Goal: Task Accomplishment & Management: Manage account settings

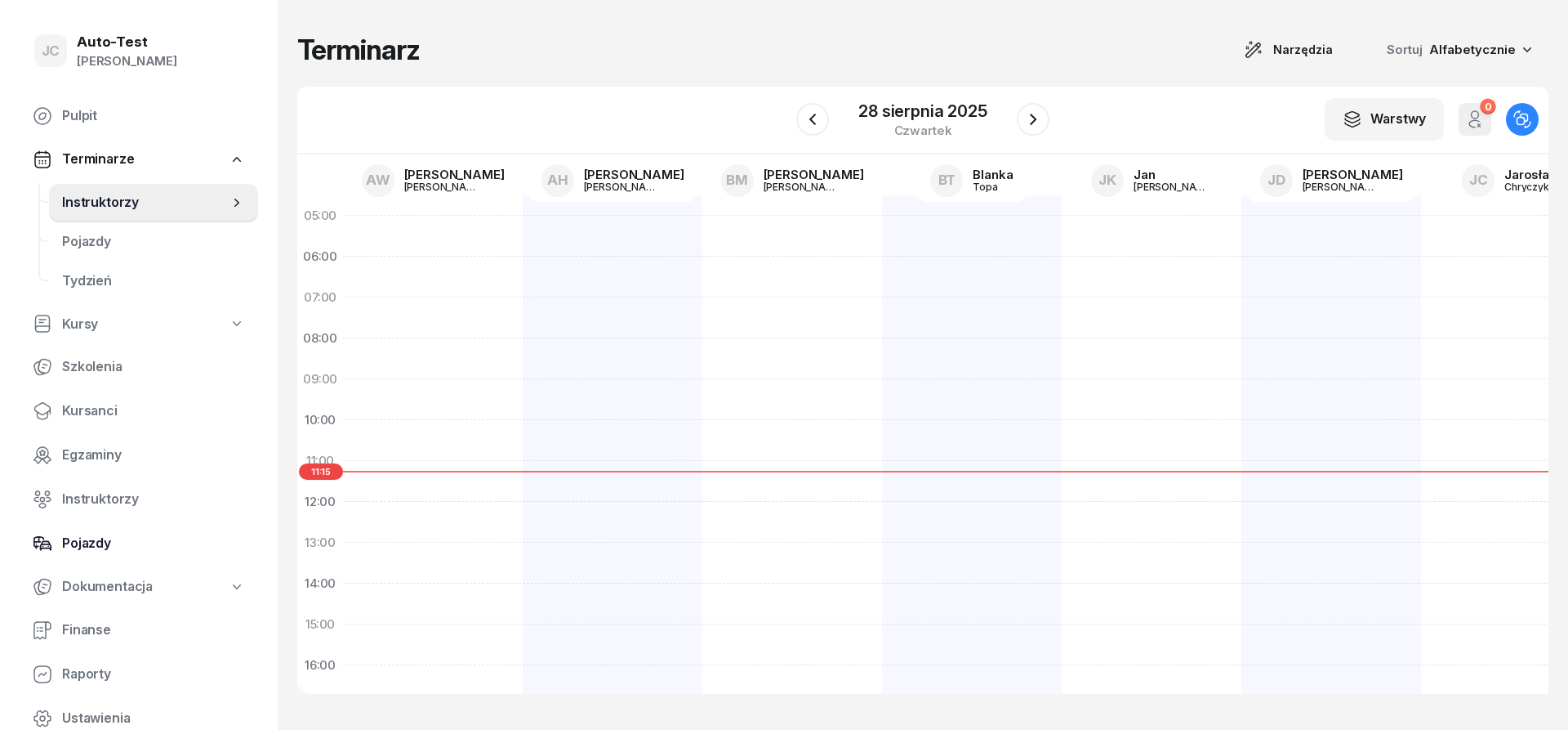
click at [132, 550] on span "Pojazdy" at bounding box center [153, 543] width 183 height 21
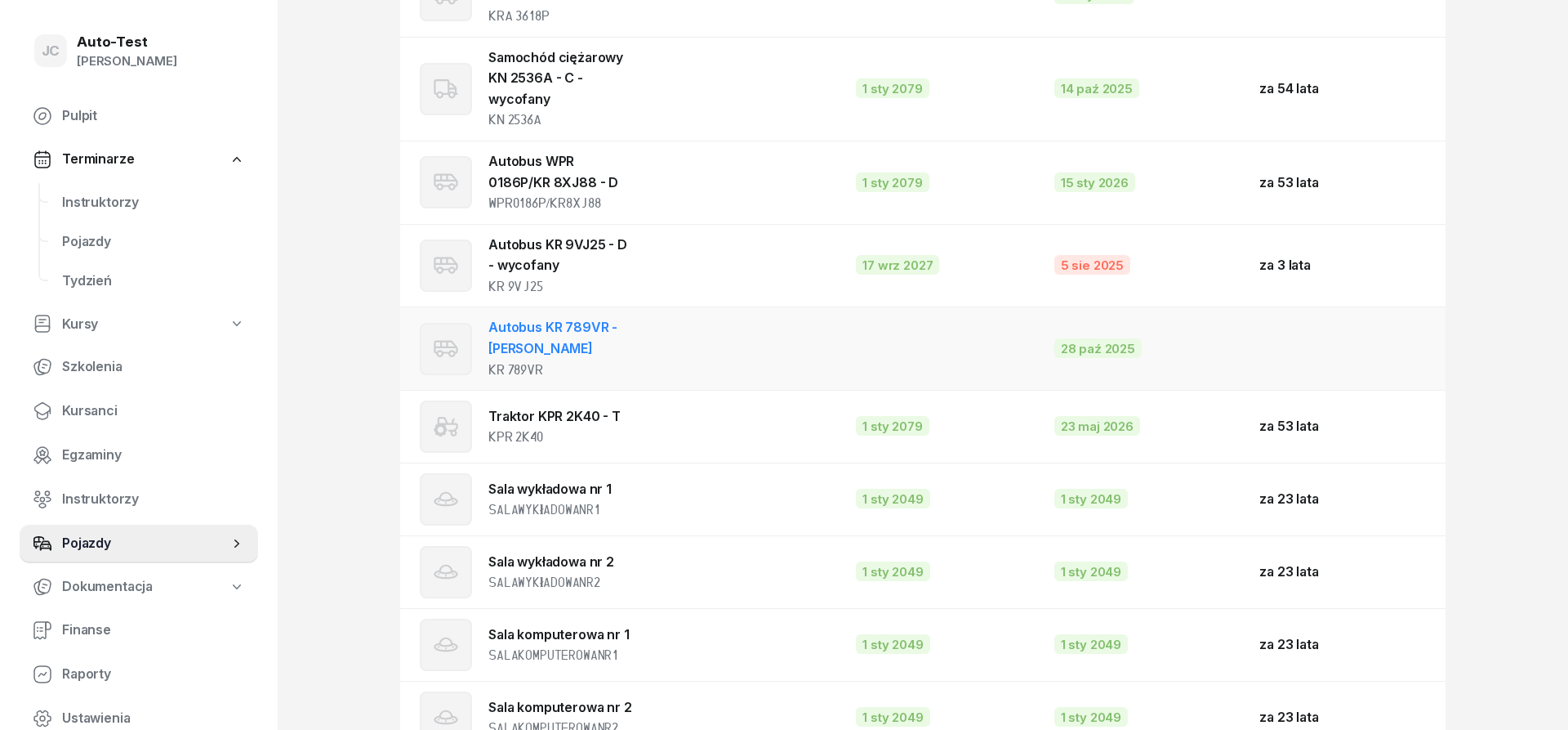
scroll to position [2497, 0]
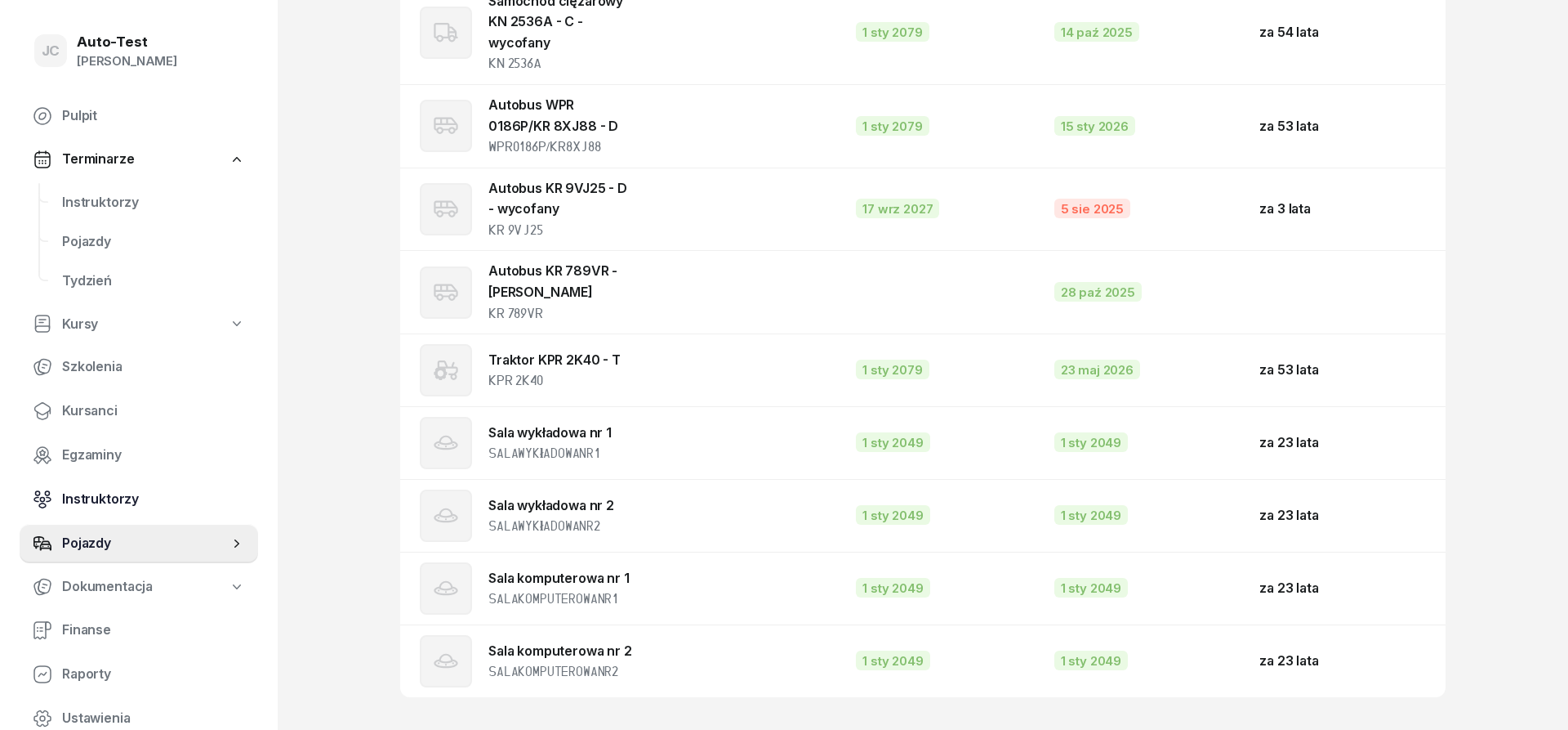
click at [139, 495] on span "Instruktorzy" at bounding box center [153, 498] width 183 height 21
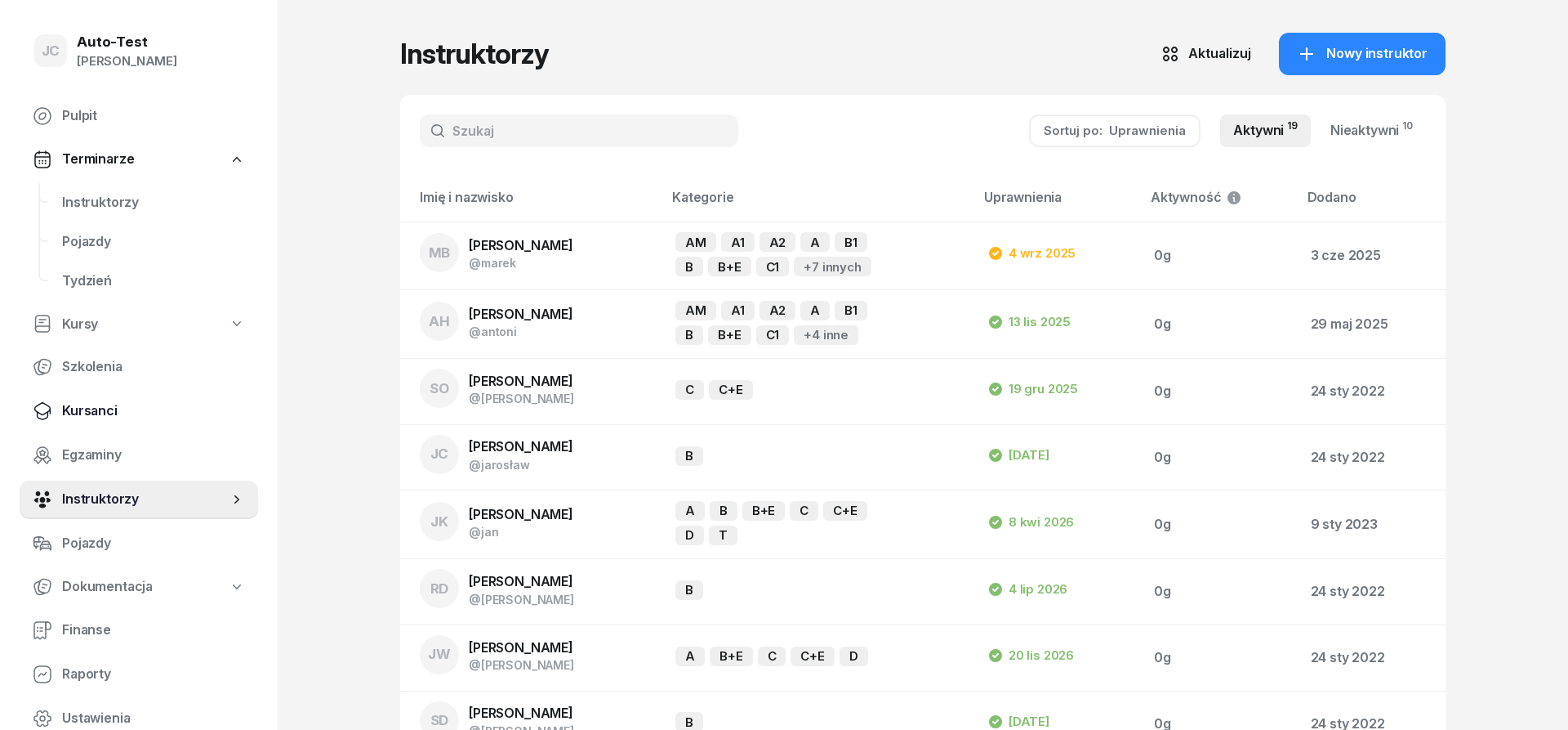
click at [151, 408] on span "Kursanci" at bounding box center [153, 410] width 183 height 21
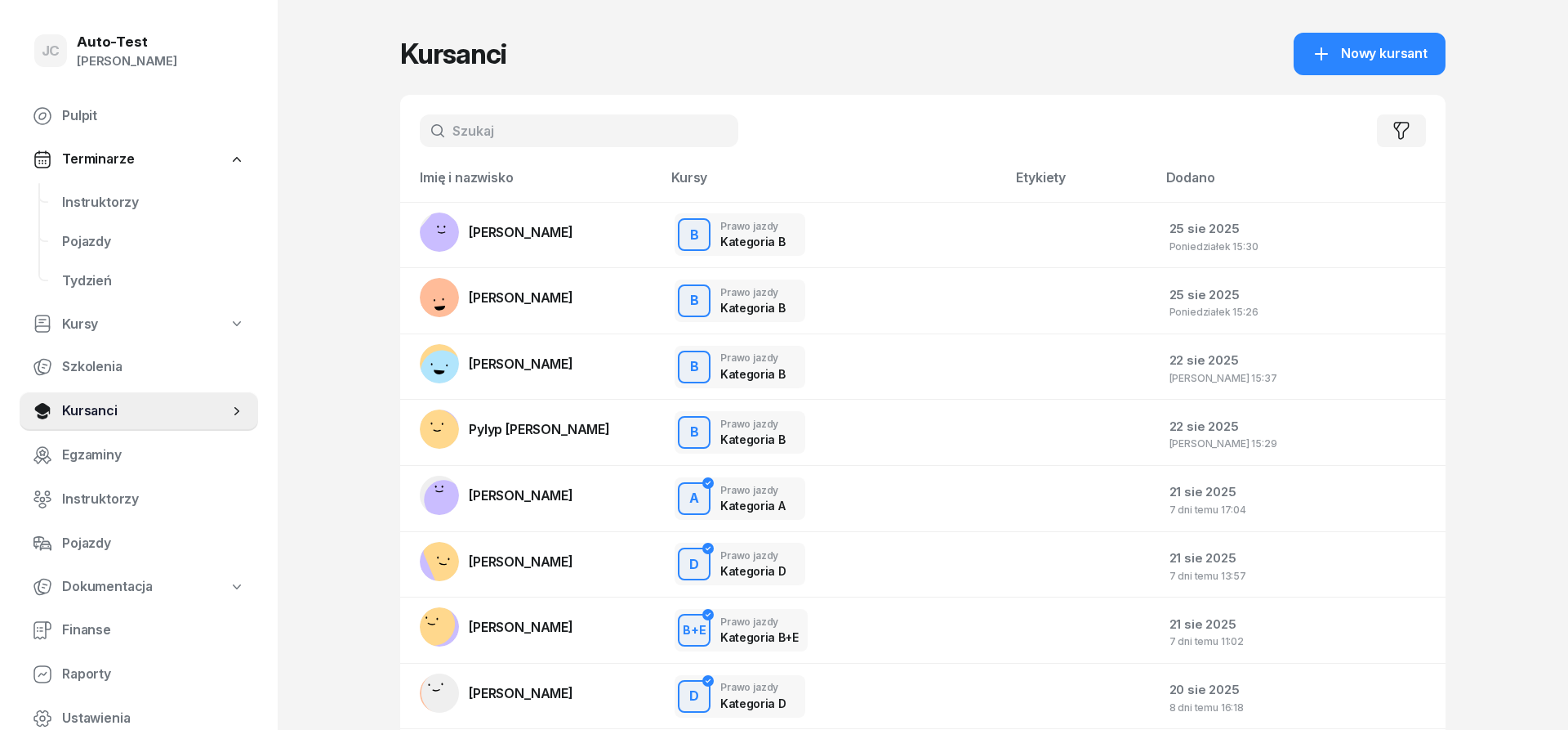
click at [527, 135] on input "text" at bounding box center [579, 131] width 318 height 33
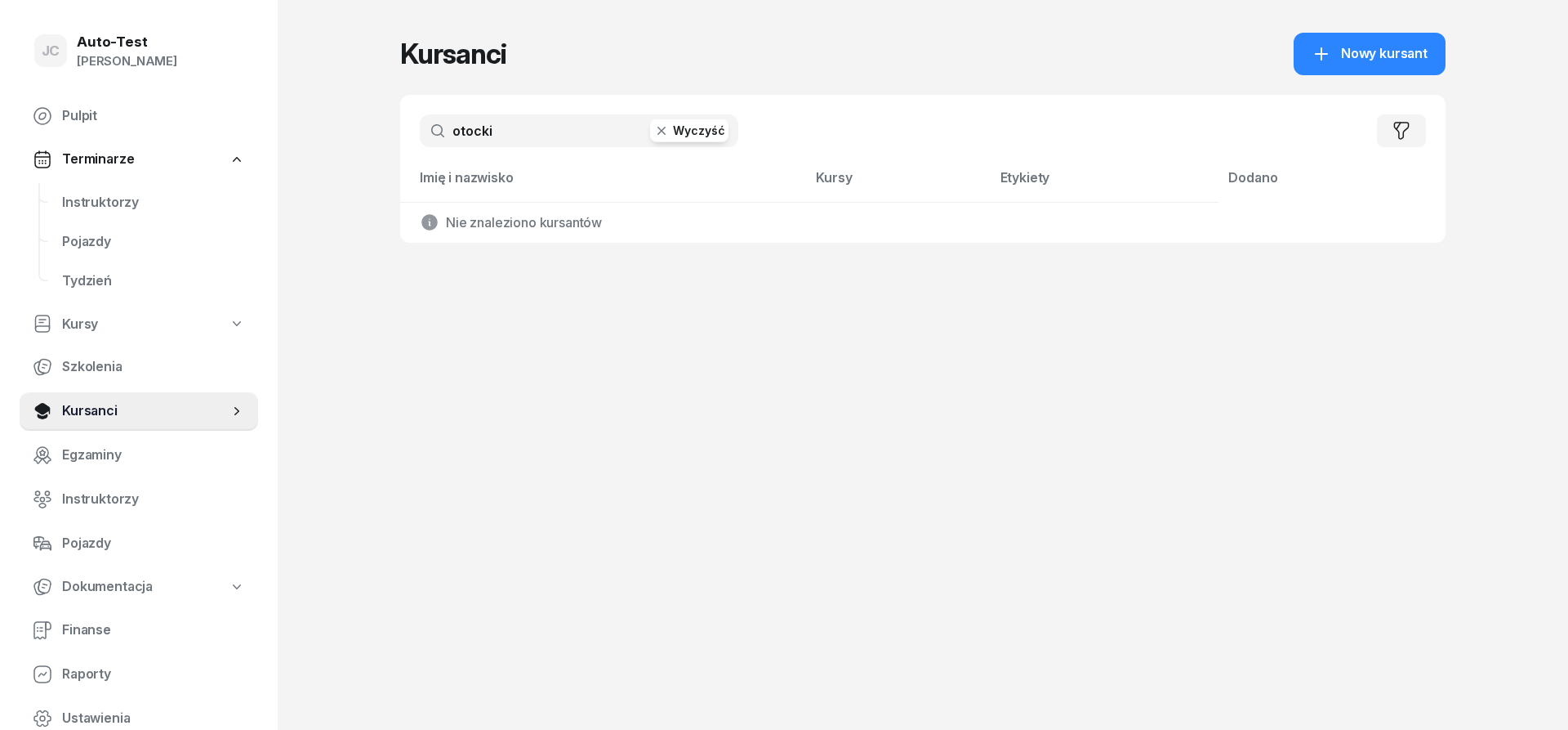
type input "otocki"
click at [1447, 55] on div "JC Auto-Test [PERSON_NAME] Pulpit Terminarze Instruktorzy Pojazdy Tydzień Kursy…" at bounding box center [784, 365] width 1568 height 730
click at [1388, 57] on span "Nowy kursant" at bounding box center [1384, 54] width 86 height 21
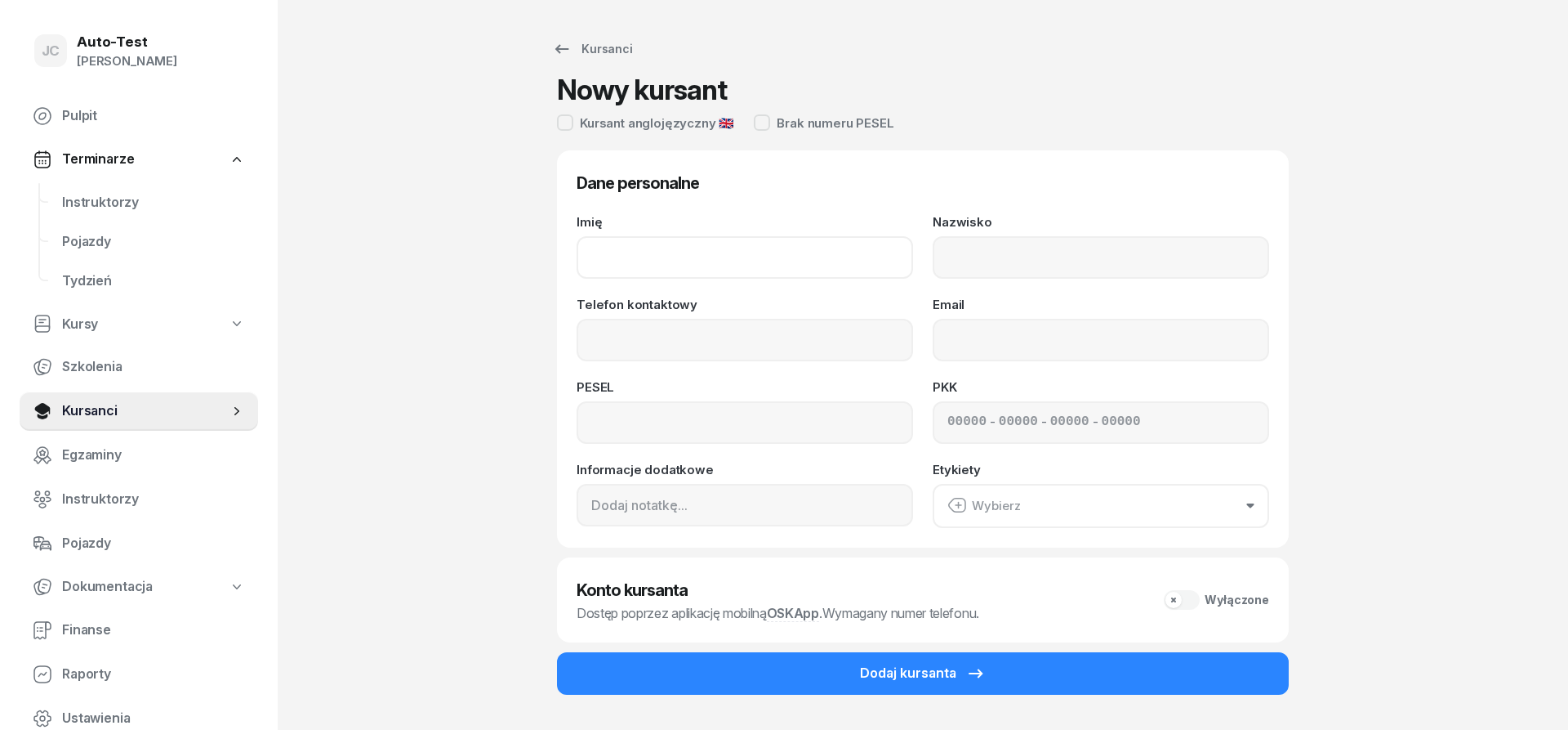
click at [856, 239] on input "Imię" at bounding box center [744, 257] width 336 height 43
type input "[PERSON_NAME]"
type input "Otocki"
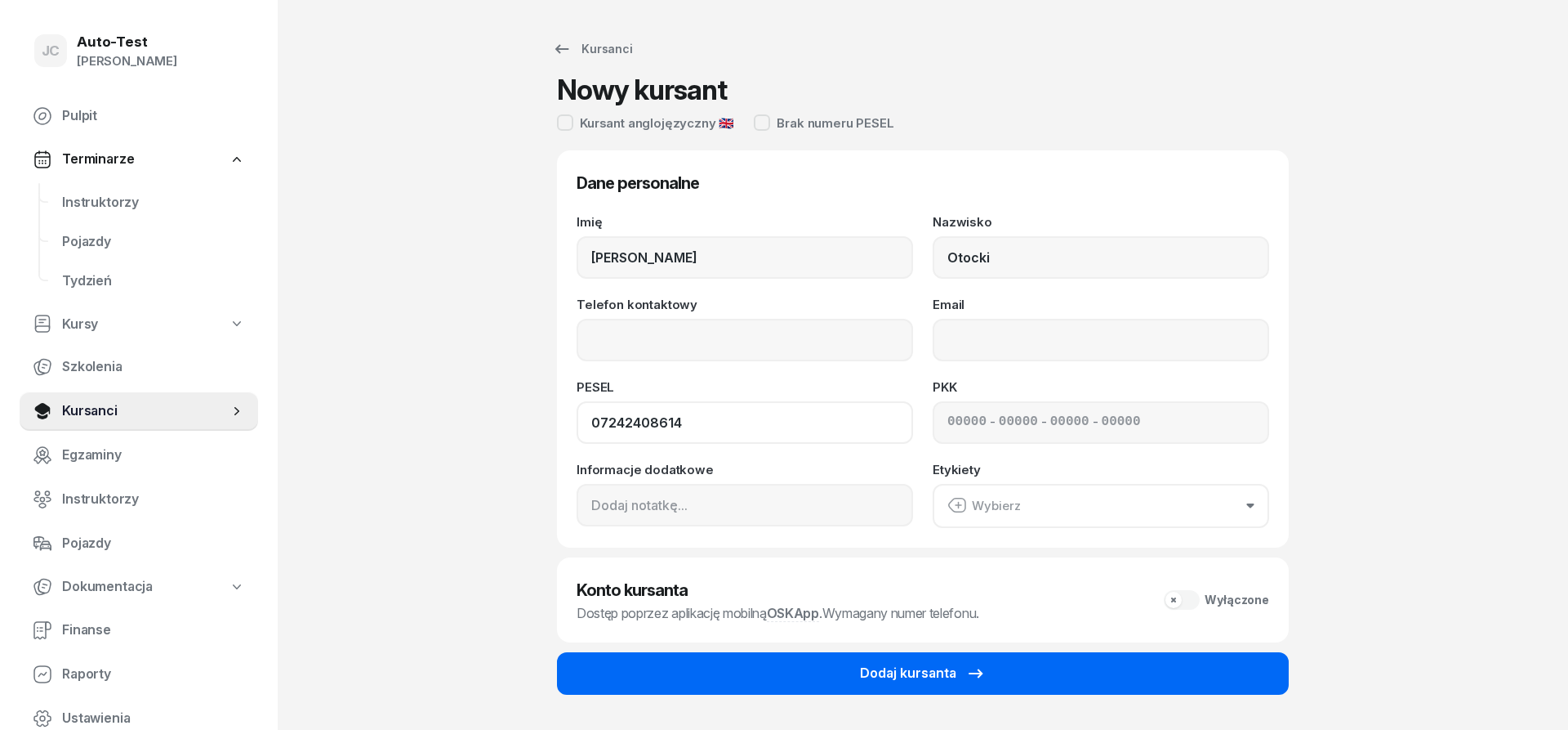
type input "07242408614"
click at [955, 685] on button "Dodaj kursanta" at bounding box center [923, 673] width 732 height 43
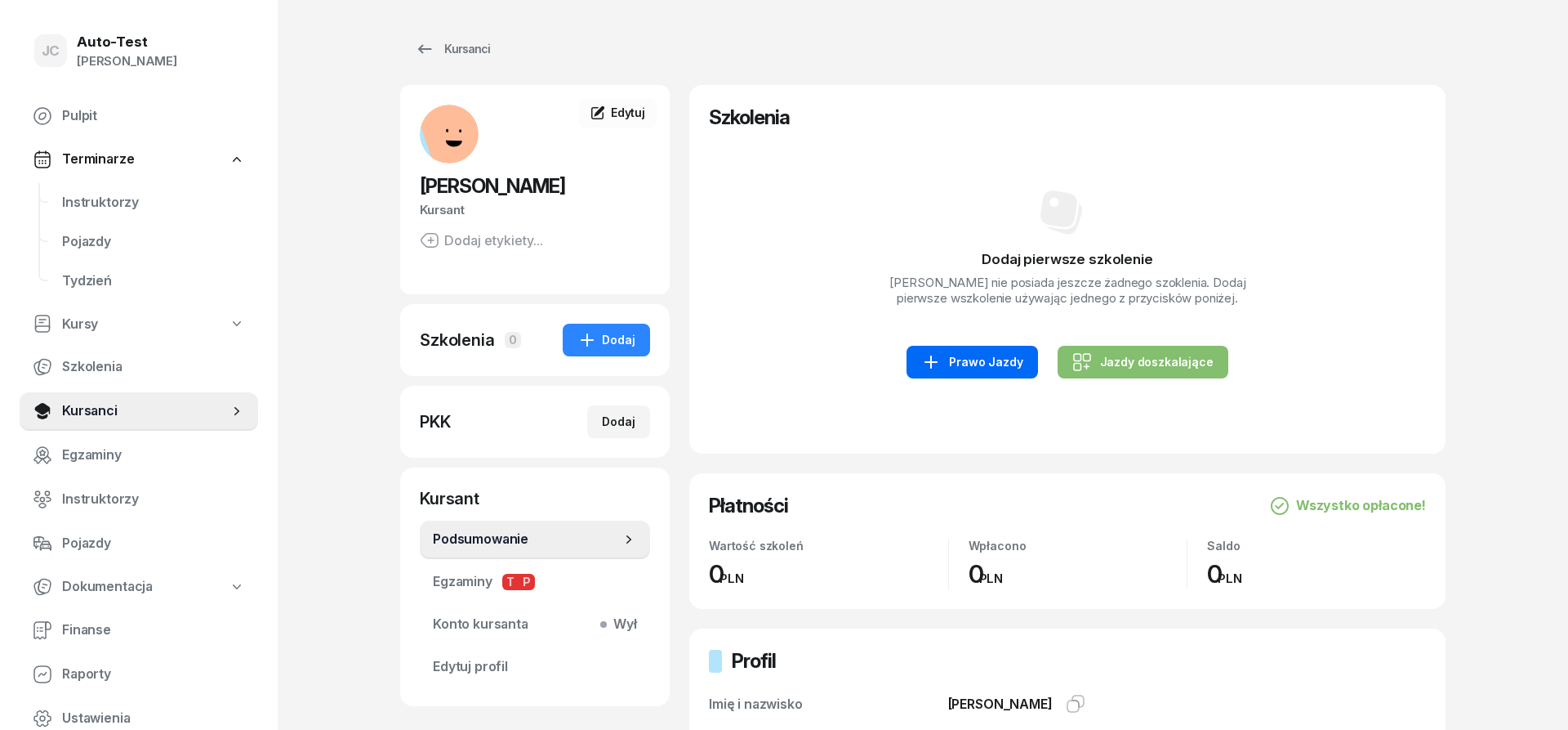
click at [1005, 363] on div "Prawo Jazdy" at bounding box center [972, 362] width 101 height 20
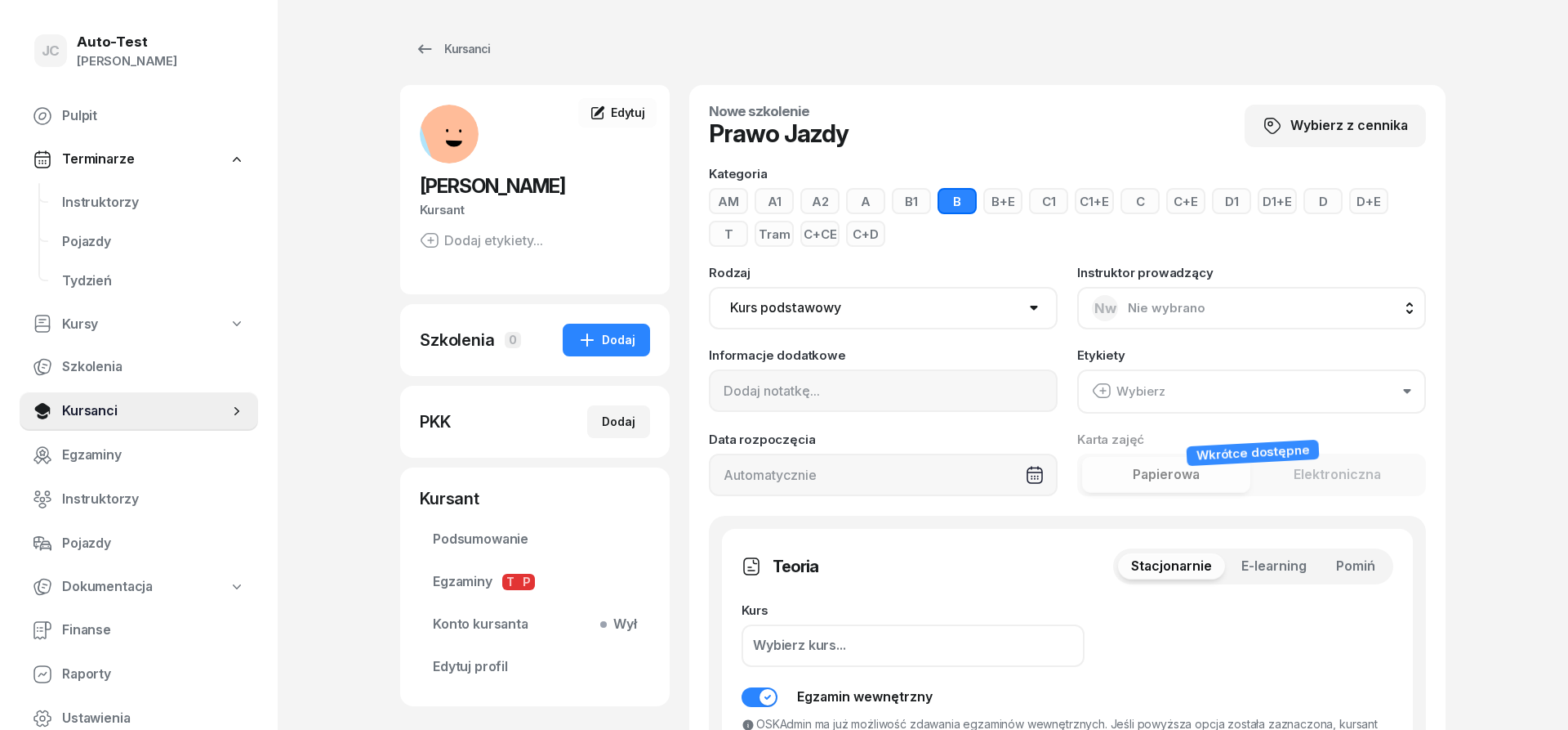
click at [1335, 556] on button "Pomiń" at bounding box center [1356, 565] width 65 height 26
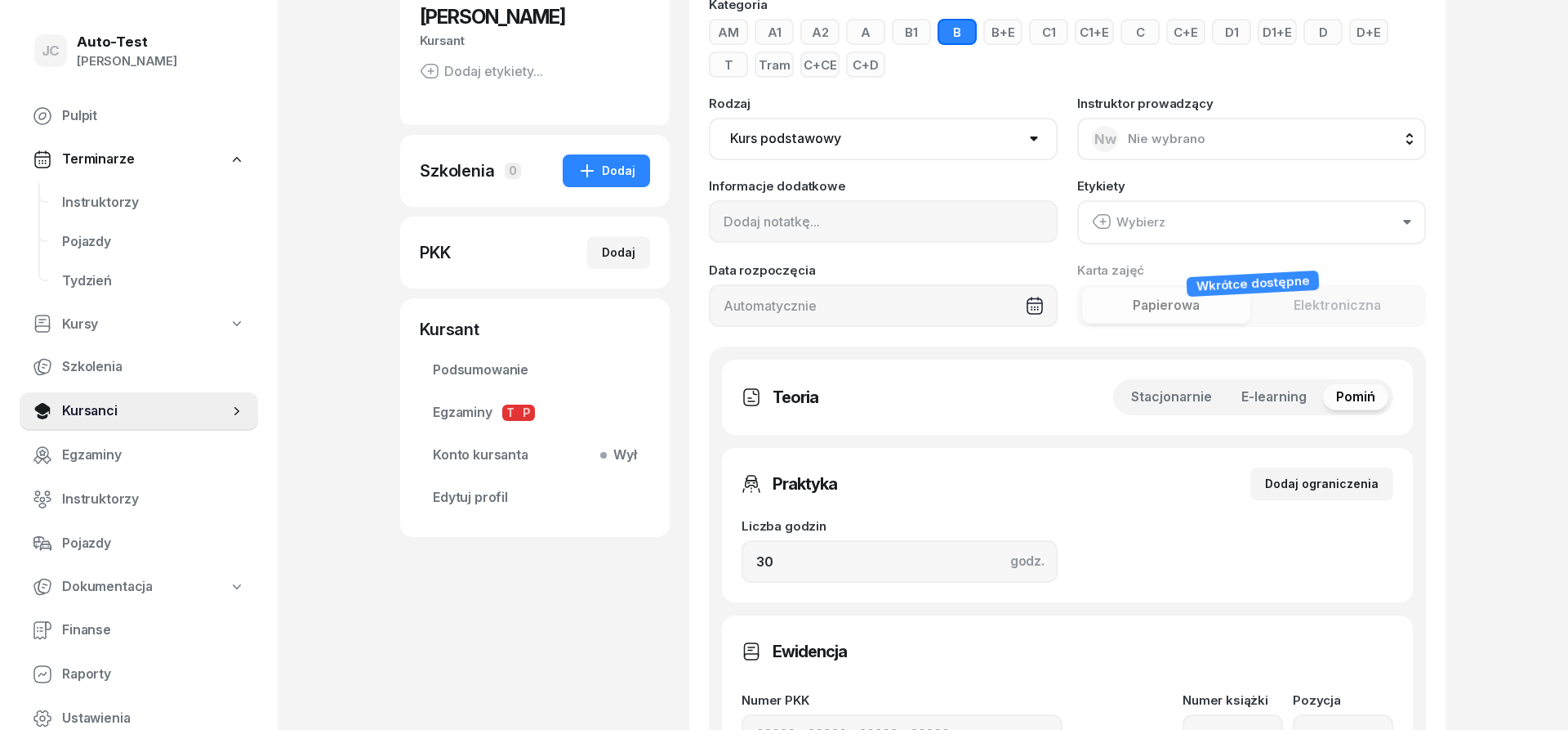
scroll to position [250, 0]
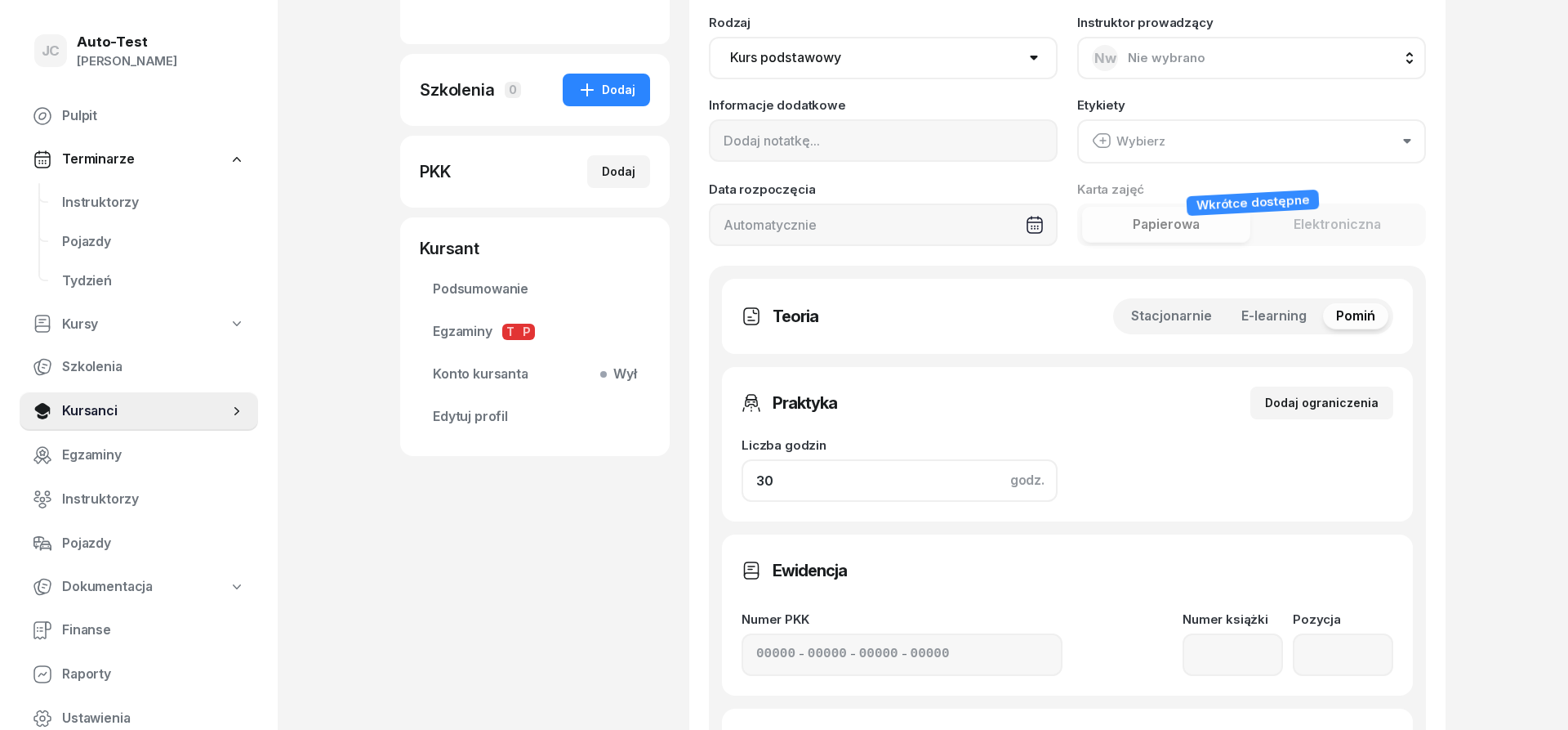
drag, startPoint x: 801, startPoint y: 470, endPoint x: 653, endPoint y: 470, distance: 148.0
click at [742, 470] on input "30" at bounding box center [900, 480] width 316 height 43
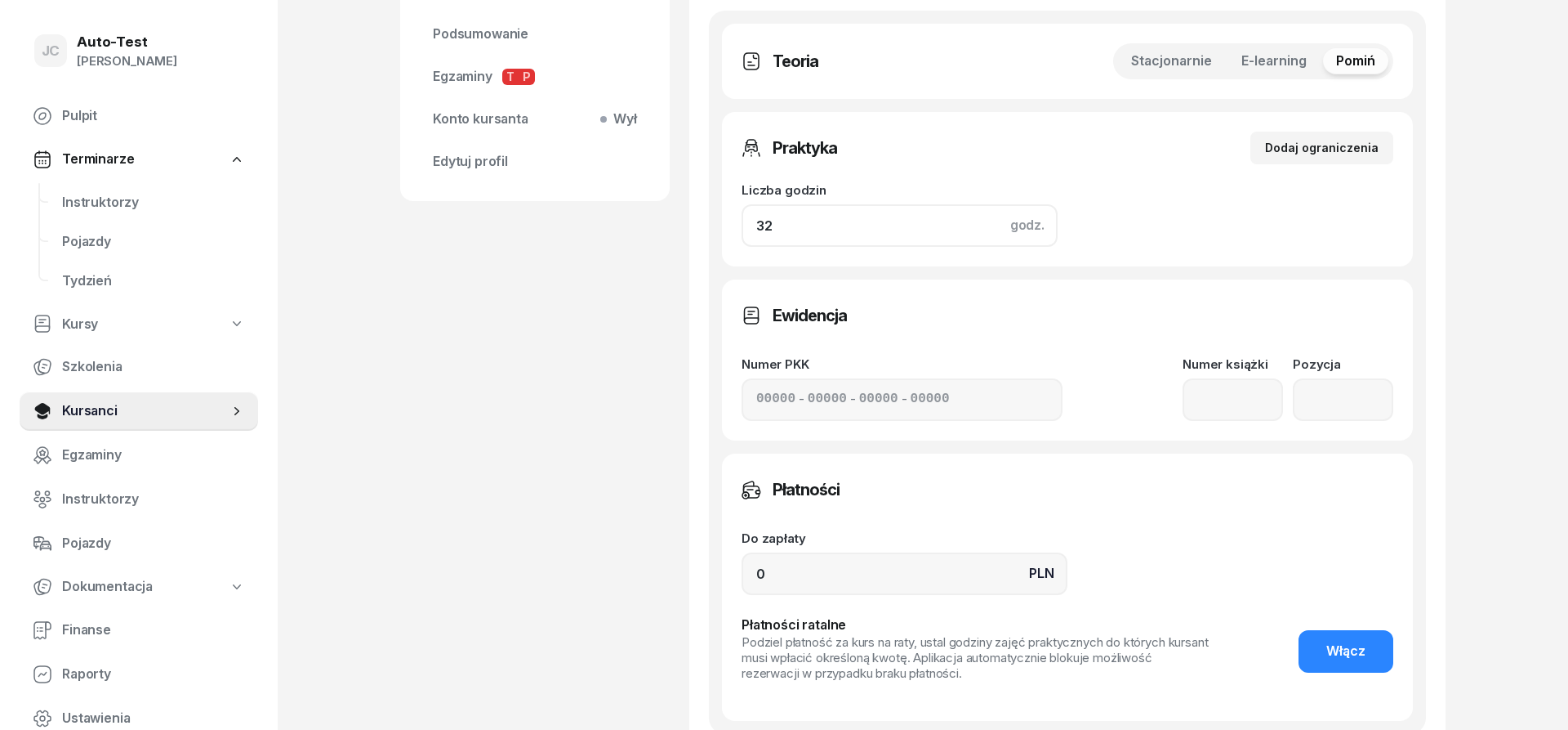
scroll to position [584, 0]
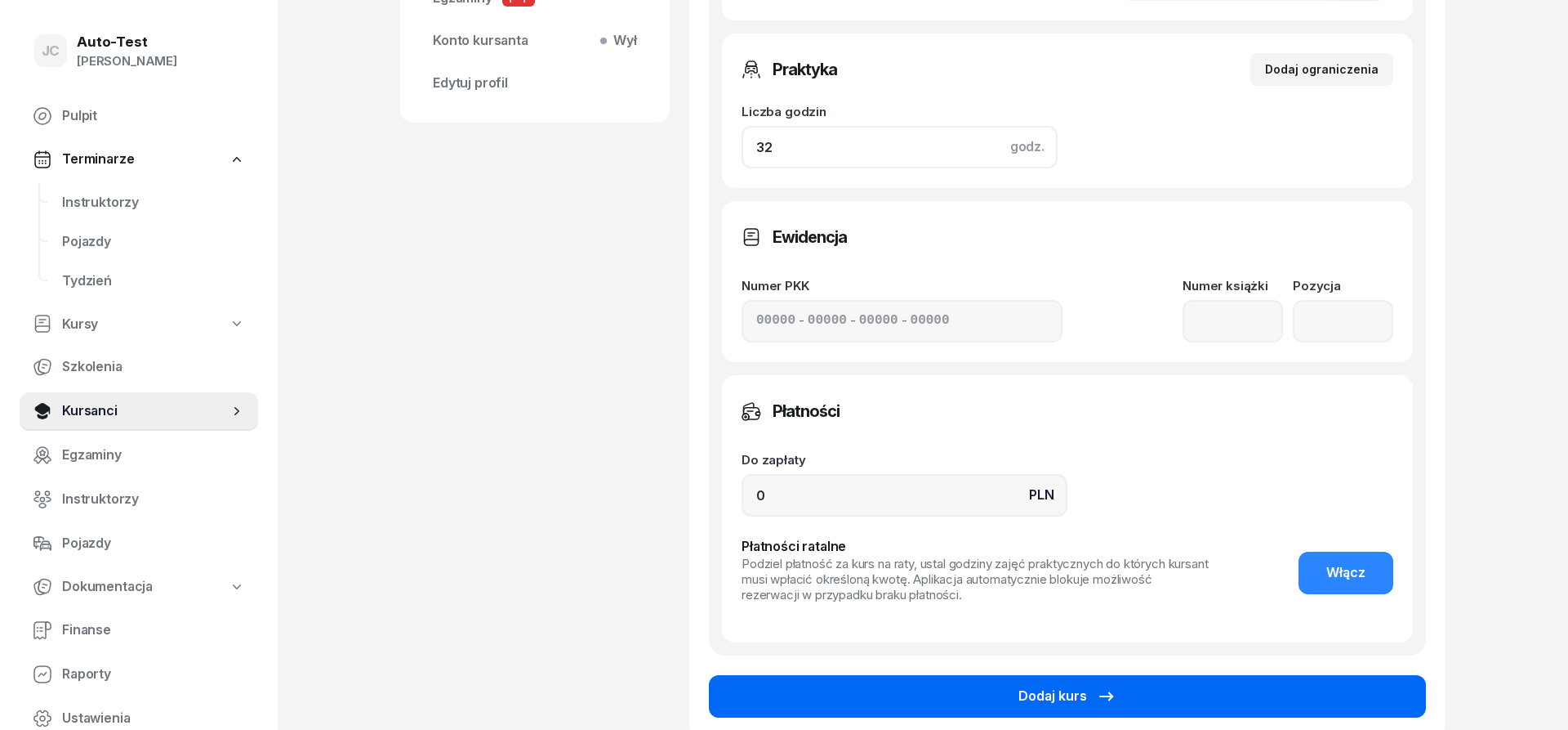
type input "32"
click at [941, 678] on button "Dodaj kurs" at bounding box center [1067, 695] width 717 height 43
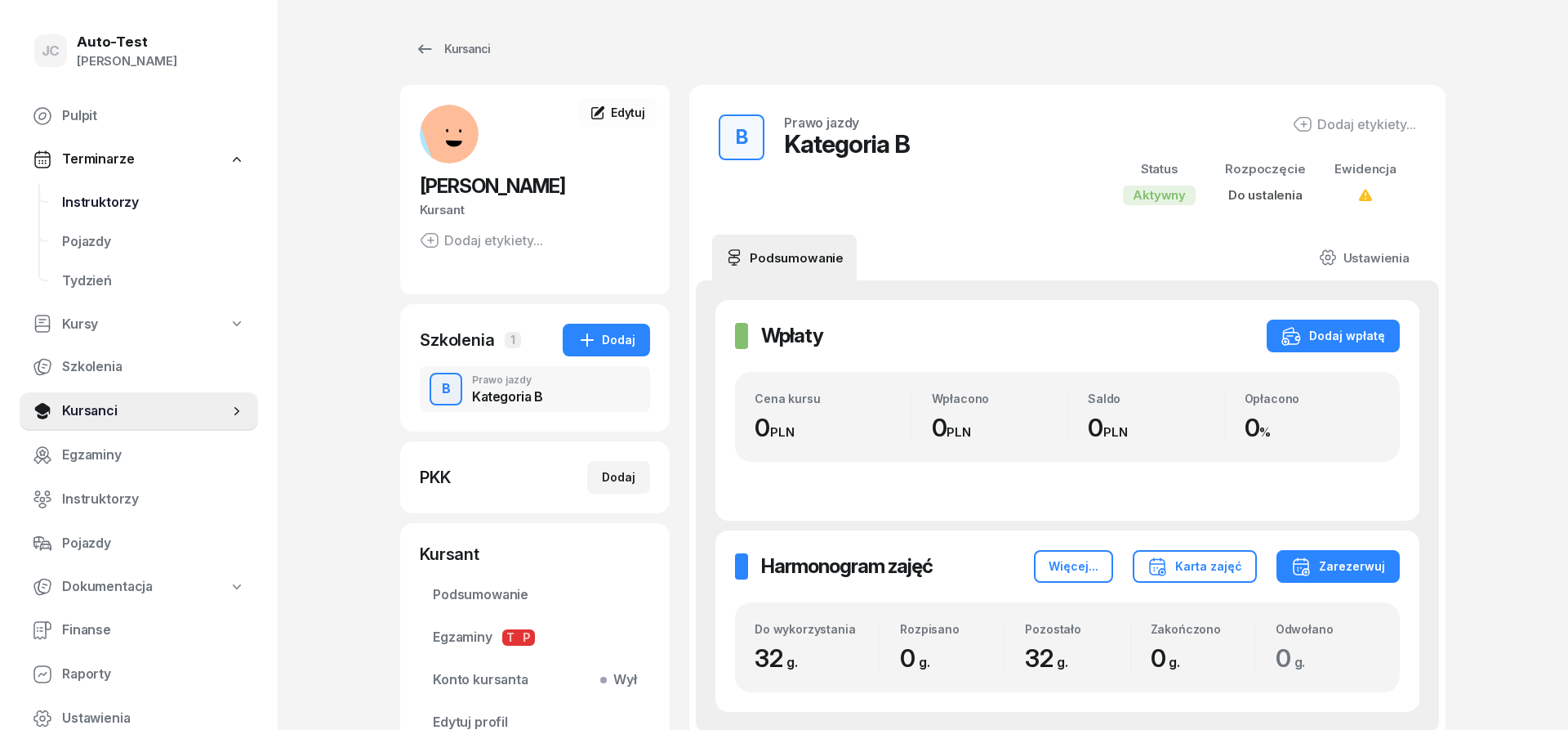
click at [149, 198] on span "Instruktorzy" at bounding box center [153, 202] width 183 height 21
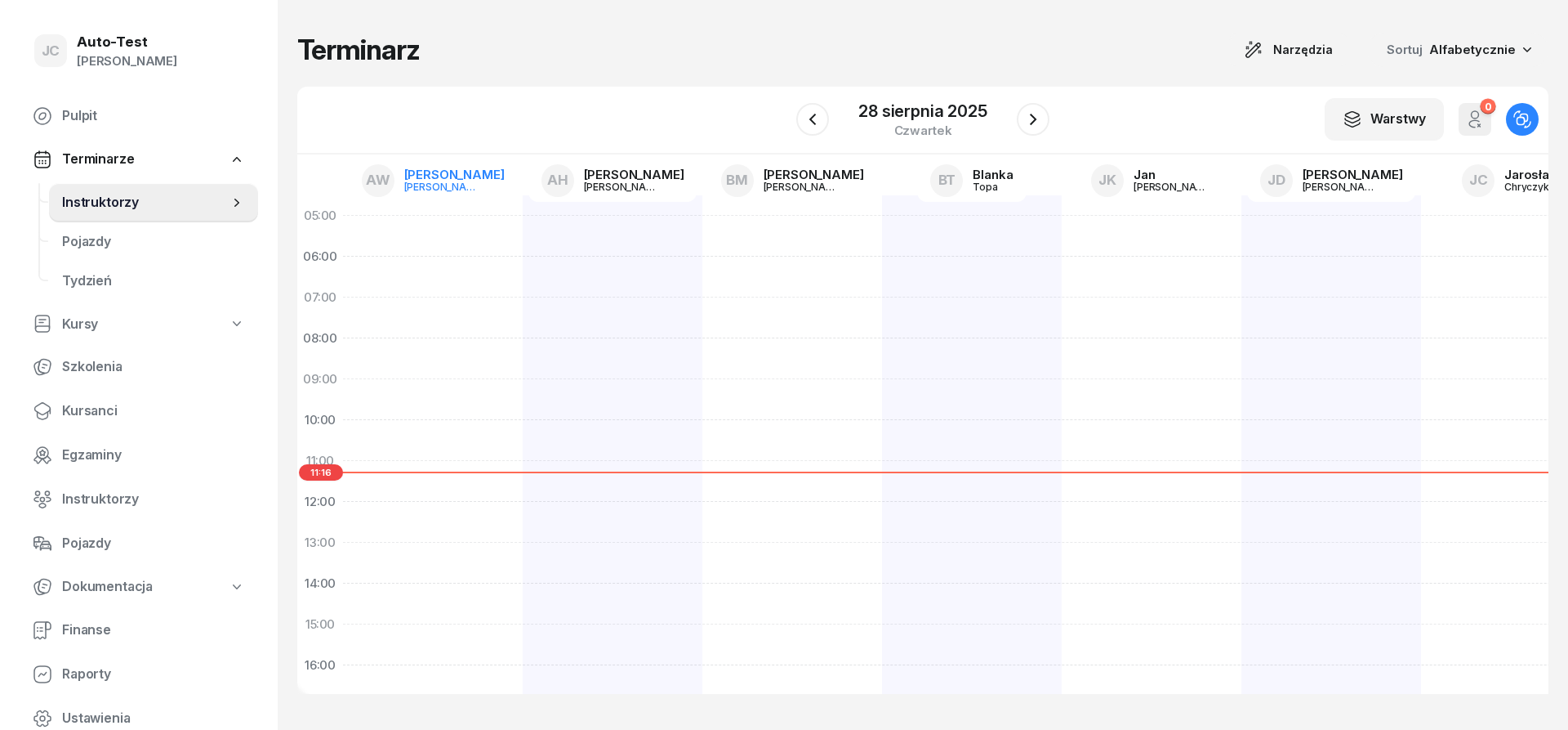
click at [438, 186] on div "[PERSON_NAME]" at bounding box center [444, 187] width 78 height 11
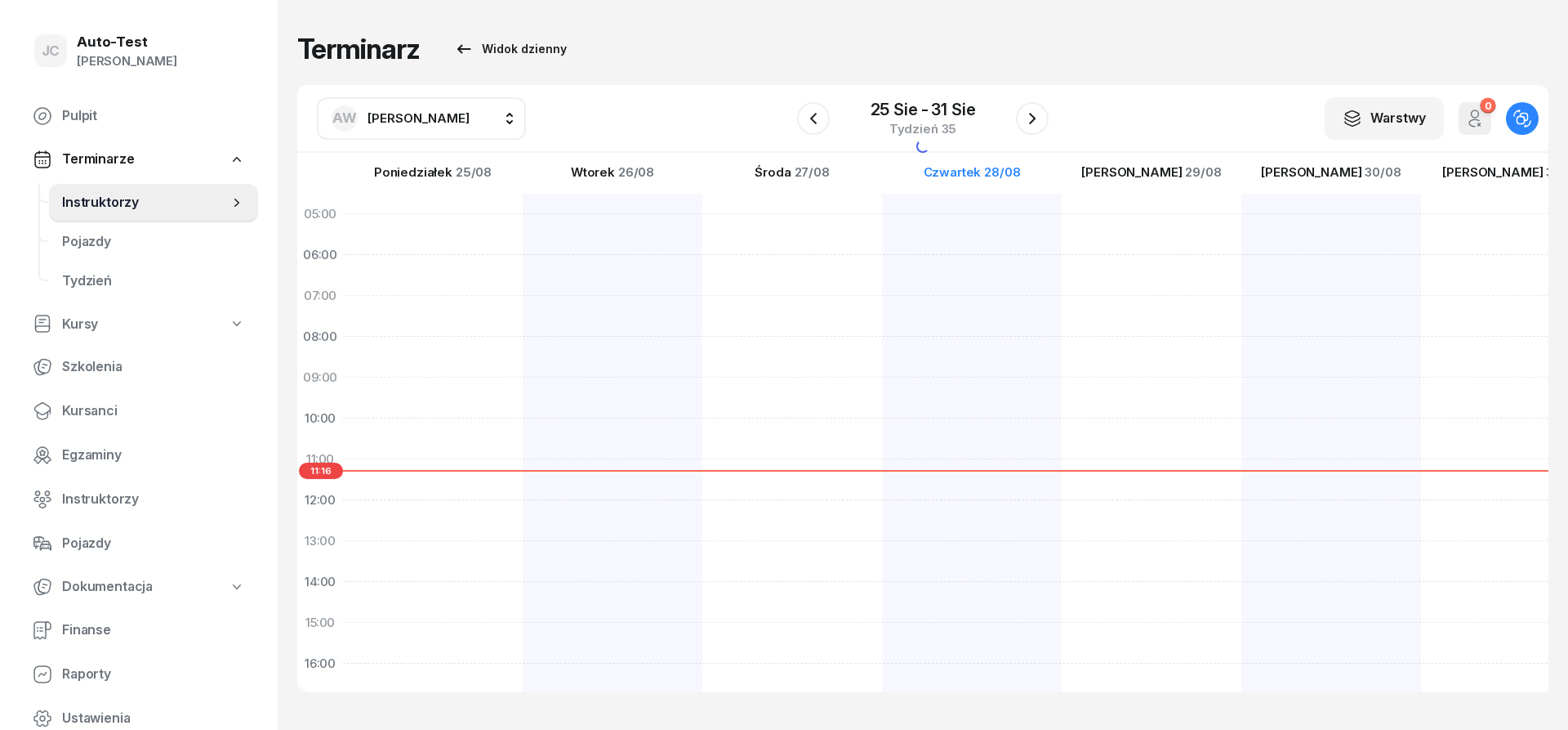
click at [402, 110] on span "[PERSON_NAME]" at bounding box center [418, 117] width 102 height 15
type input "chr"
click at [435, 235] on span "[PERSON_NAME]" at bounding box center [426, 225] width 101 height 21
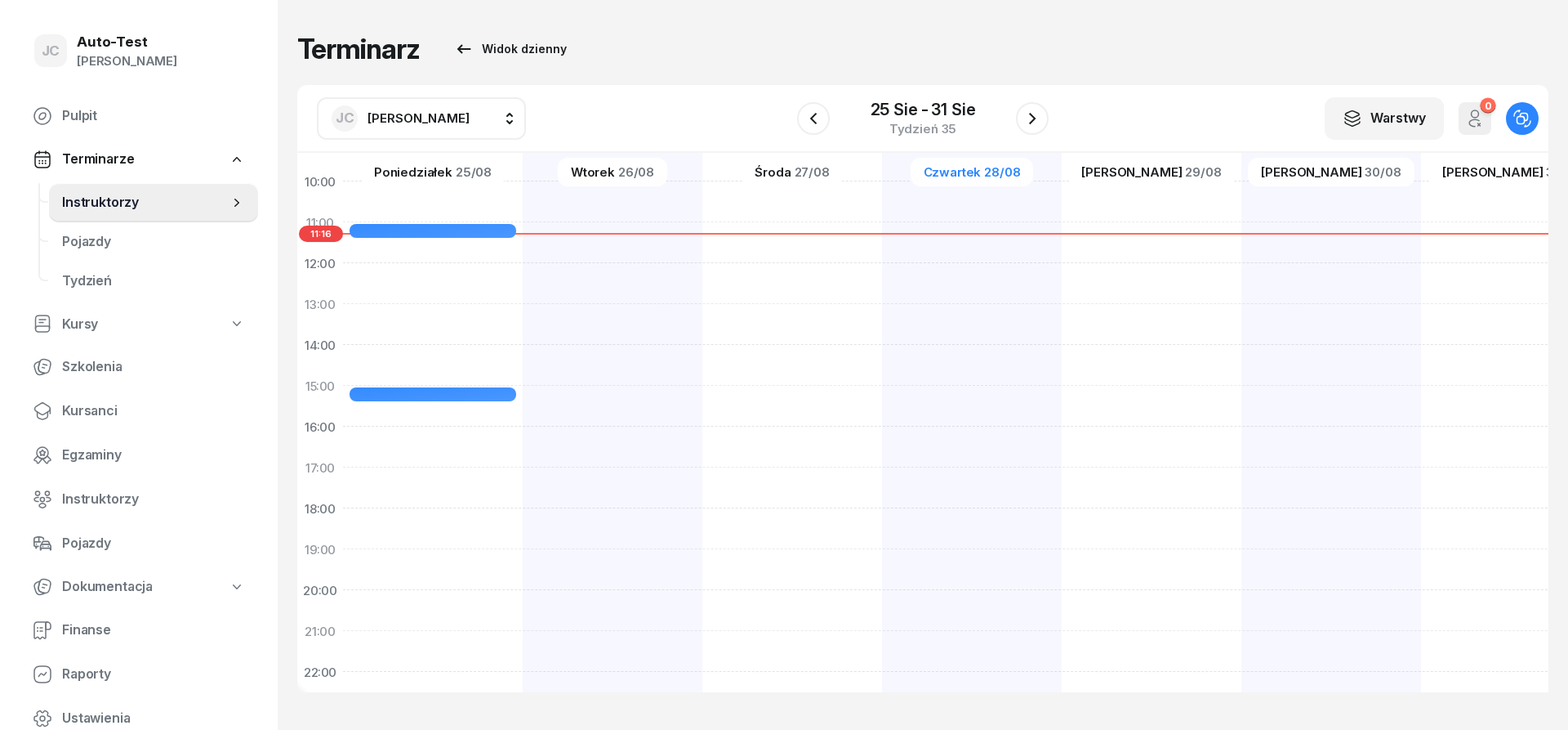
scroll to position [295, 0]
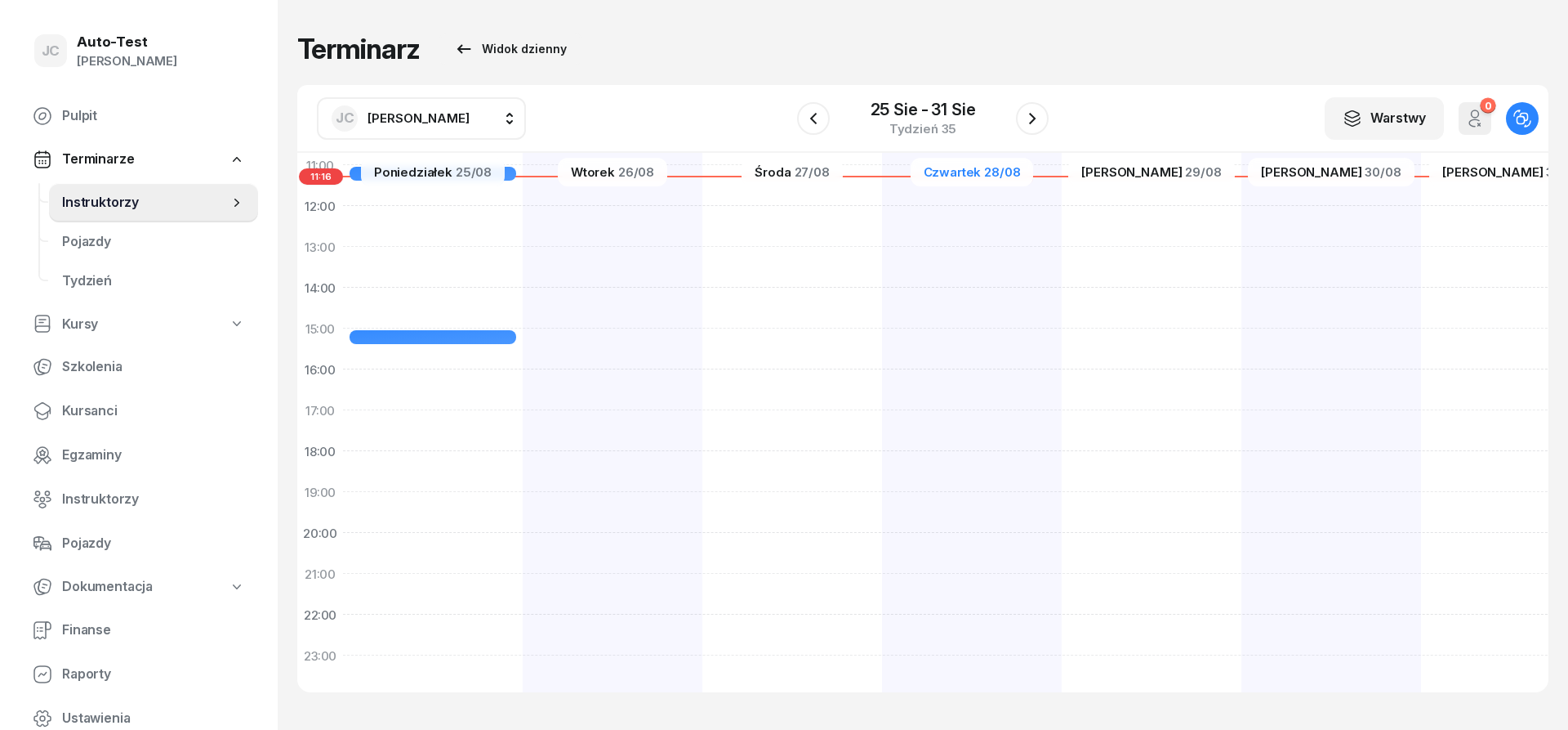
click at [883, 421] on div at bounding box center [973, 307] width 180 height 817
select select "17"
select select "19"
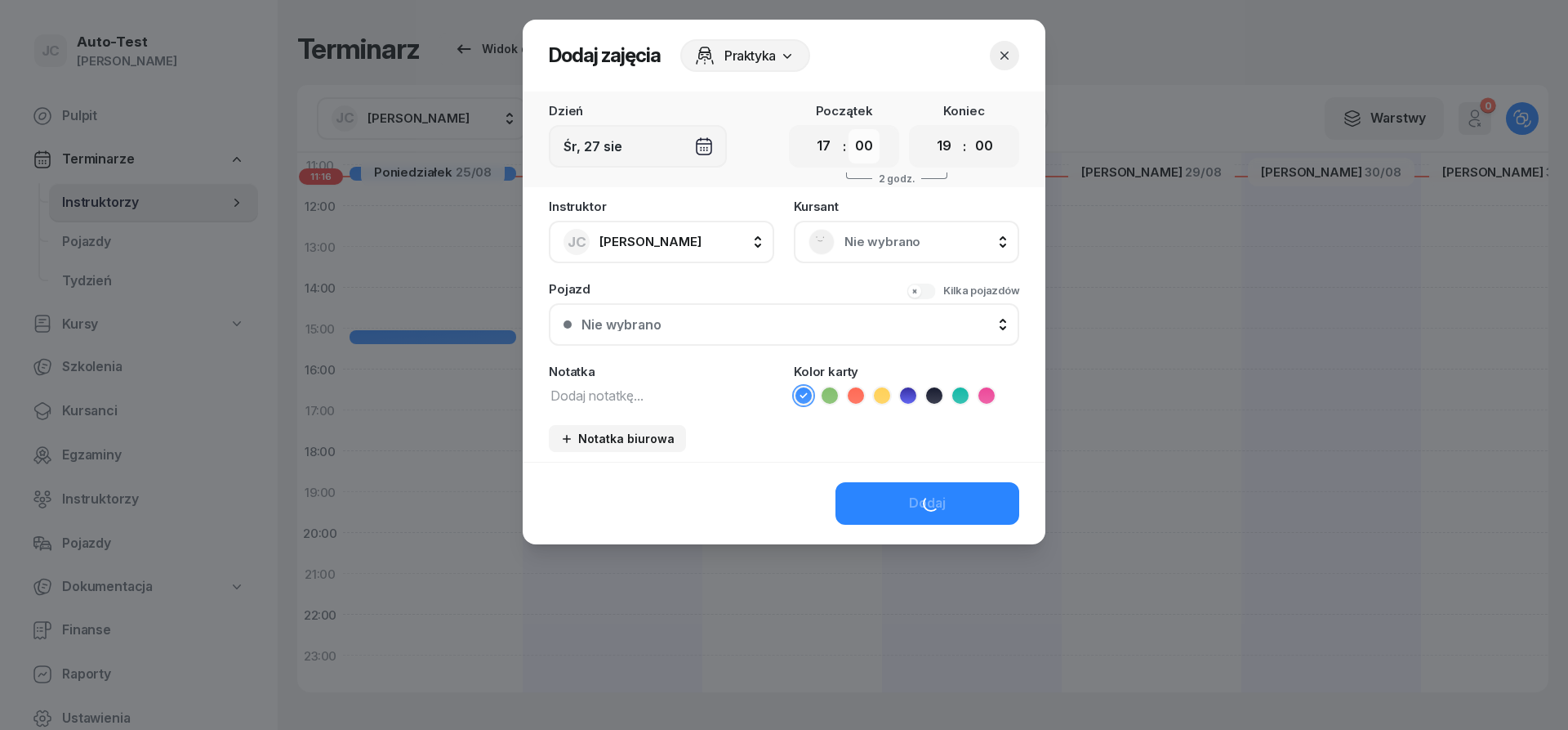
click at [849, 129] on select "00 05 10 15 20 25 30 35 40 45 50 55" at bounding box center [864, 146] width 31 height 35
select select "30"
click option "30" at bounding box center [0, 0] width 0 height 0
click at [929, 129] on select "00 01 02 03 04 05 06 07 08 09 10 11 12 13 14 15 16 17 18 19 20 21 22 23" at bounding box center [944, 146] width 31 height 35
select select "17"
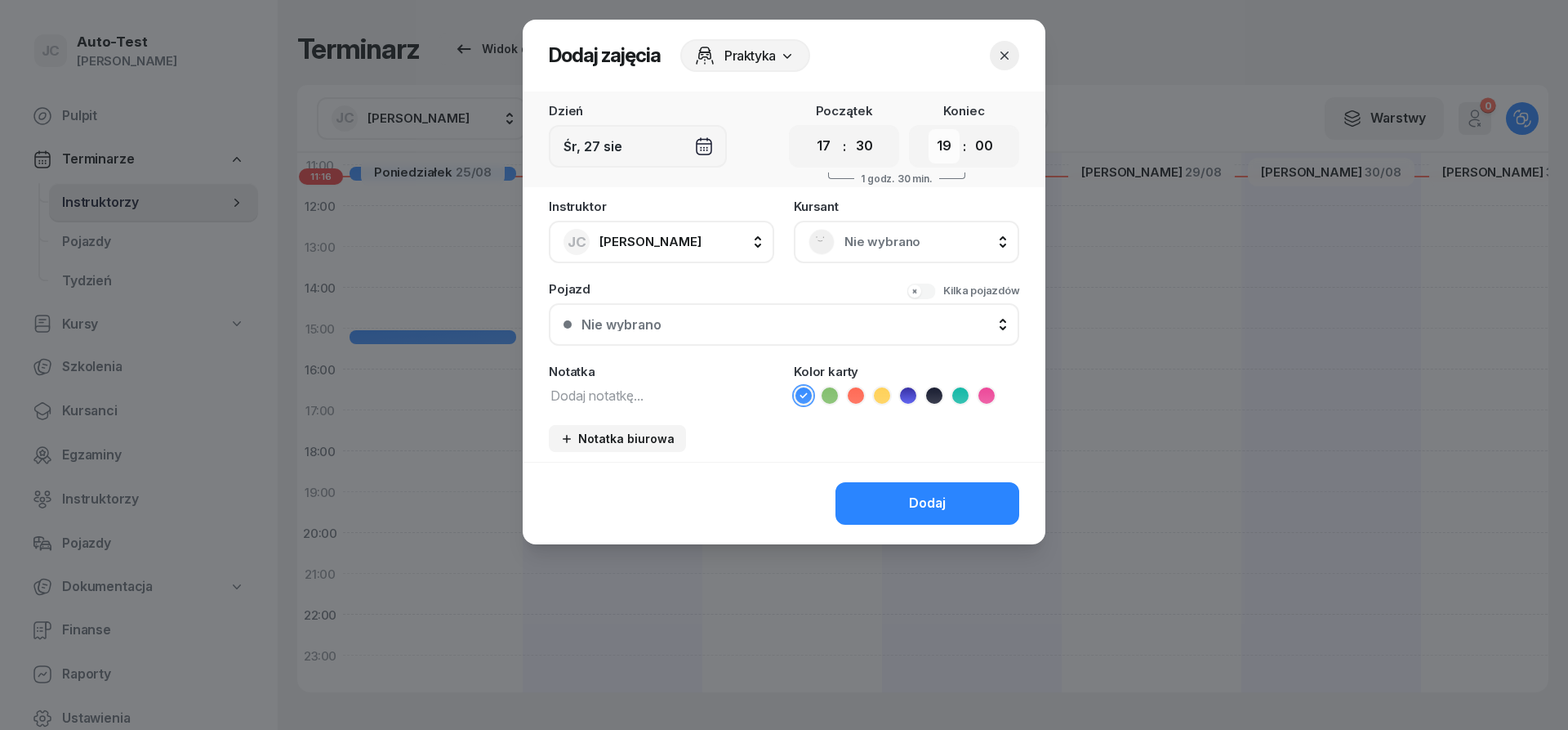
click option "17" at bounding box center [0, 0] width 0 height 0
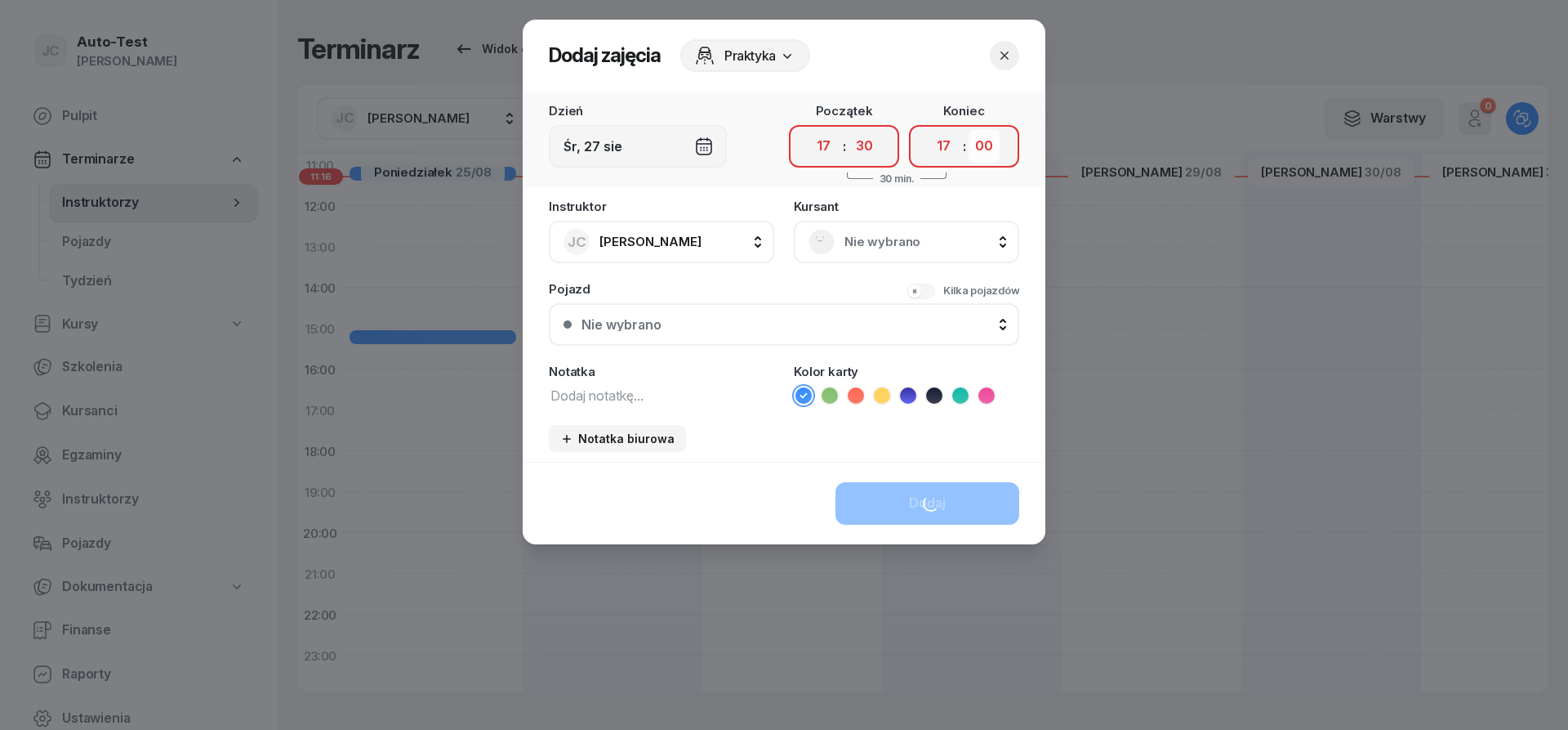
click at [969, 129] on select "00 05 10 15 20 25 30 35 40 45 50 55" at bounding box center [984, 146] width 31 height 35
select select "55"
click option "55" at bounding box center [0, 0] width 0 height 0
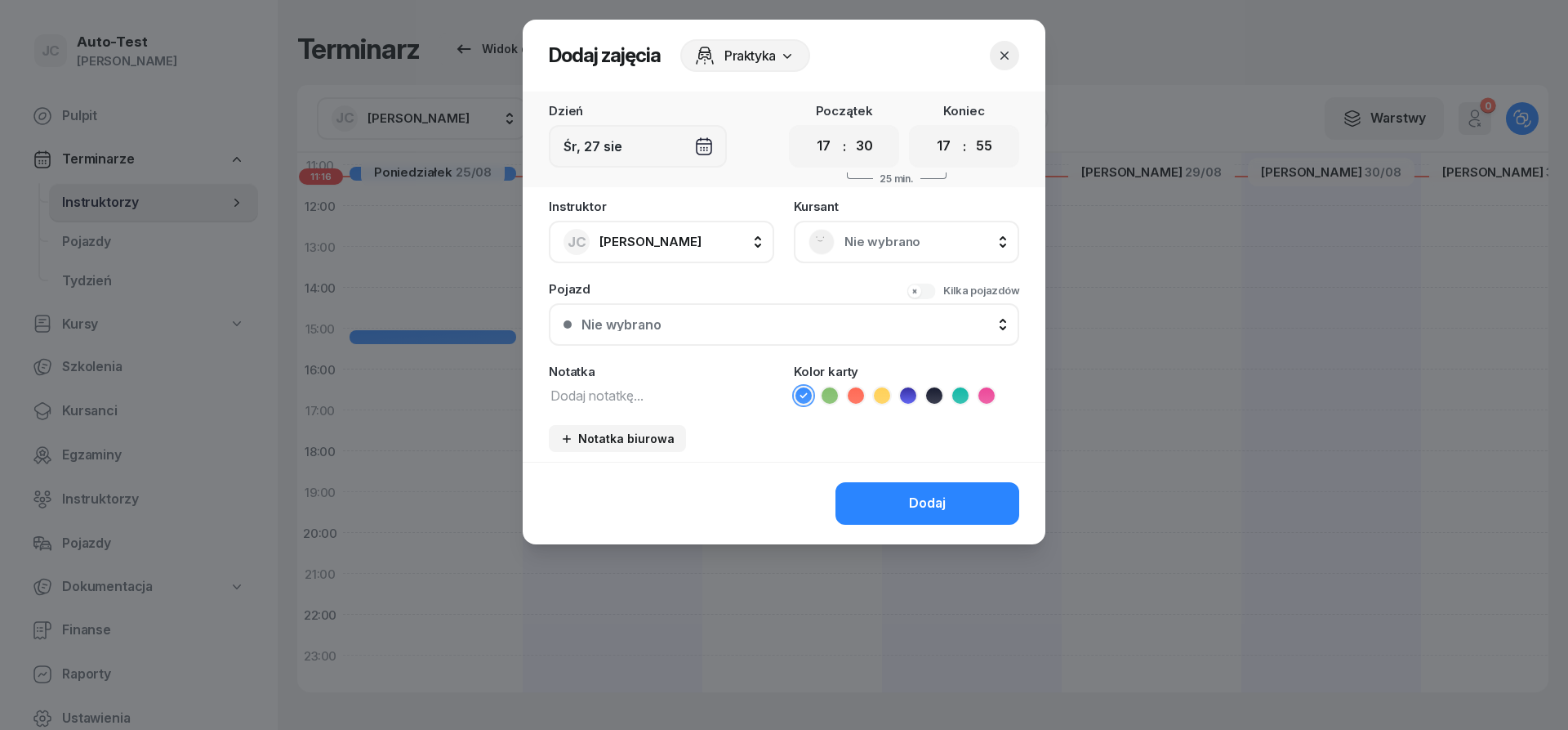
click at [884, 255] on div "Nie wybrano" at bounding box center [907, 242] width 225 height 43
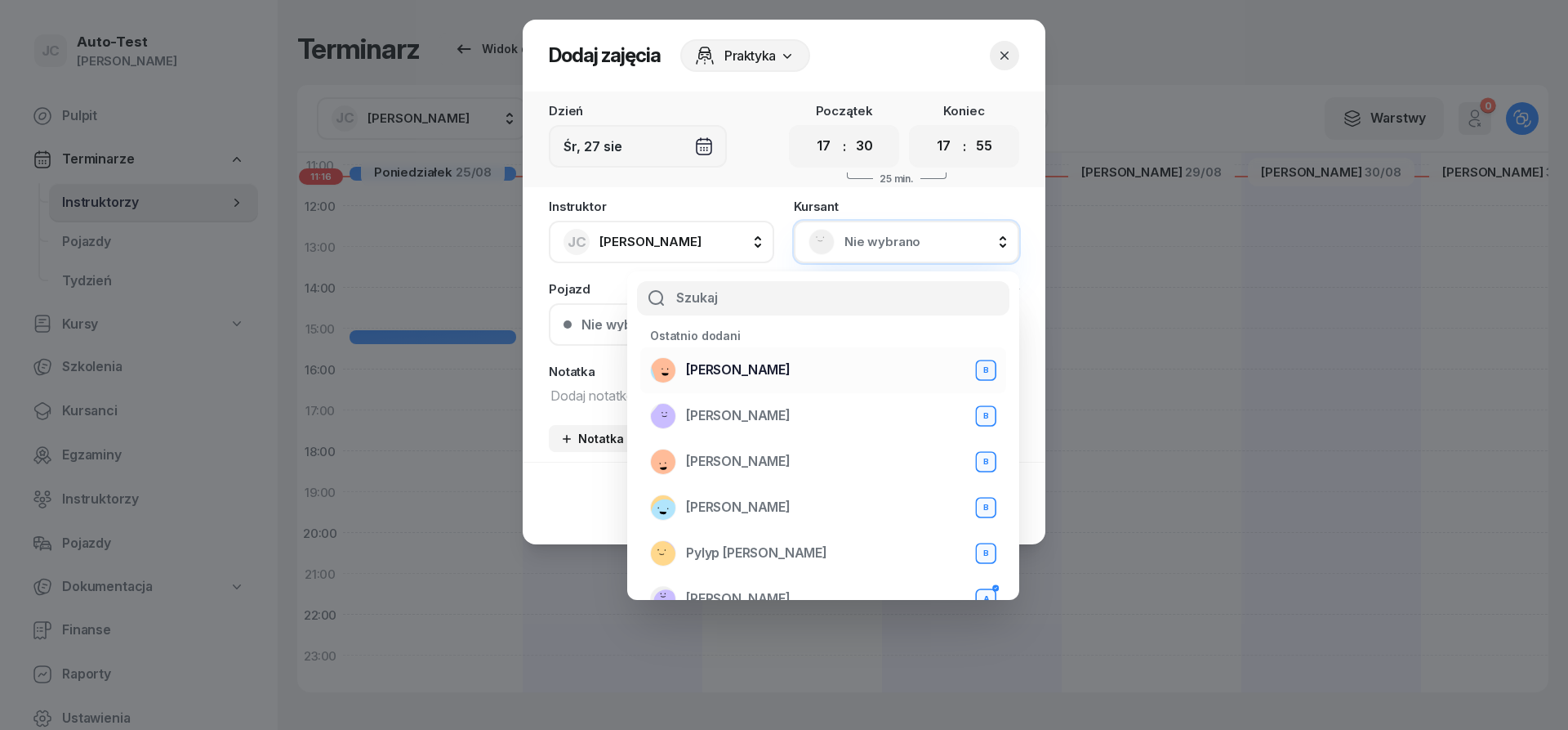
click at [770, 367] on span "[PERSON_NAME]" at bounding box center [738, 369] width 105 height 21
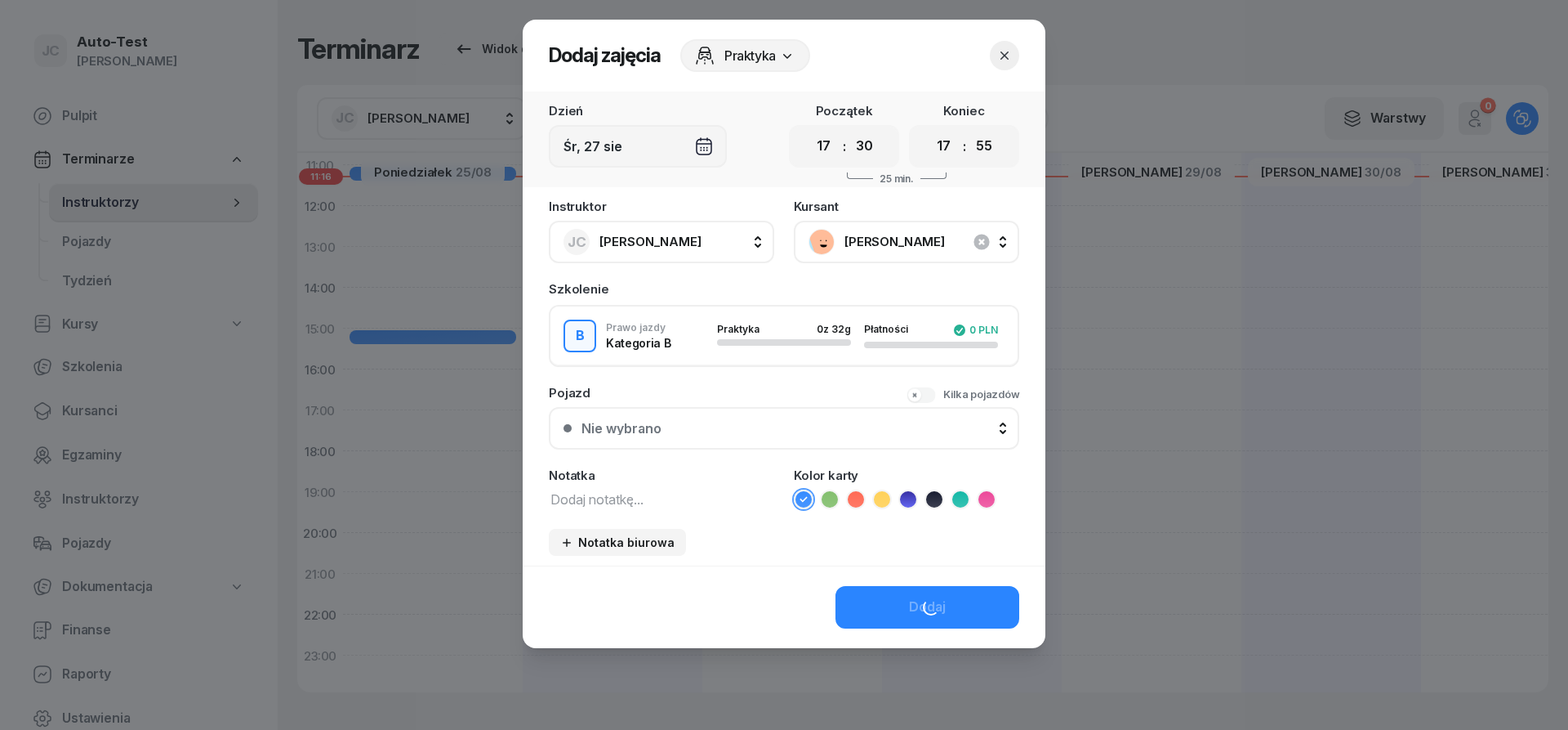
drag, startPoint x: 705, startPoint y: 410, endPoint x: 704, endPoint y: 418, distance: 8.1
click at [705, 415] on button "Nie wybrano" at bounding box center [784, 428] width 471 height 43
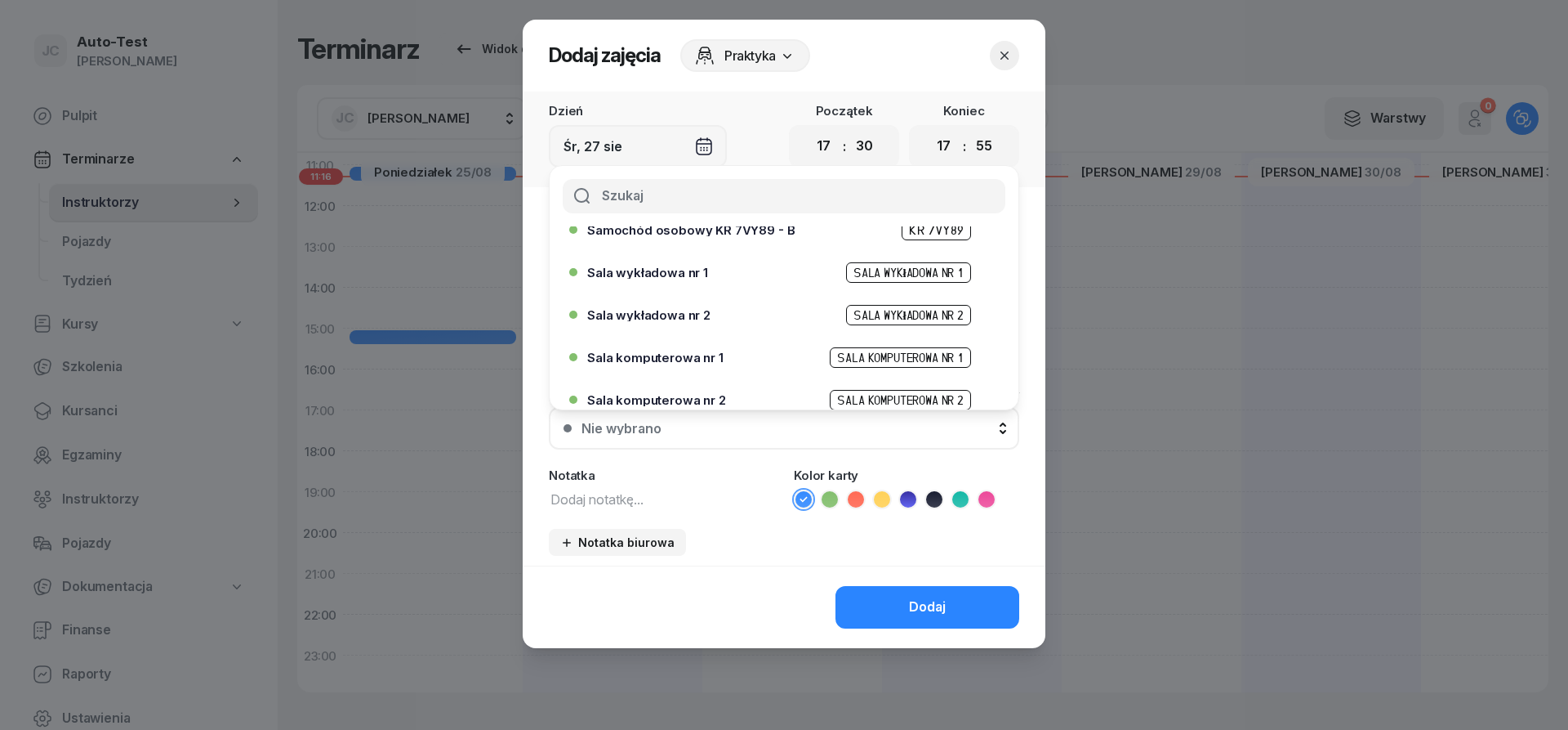
scroll to position [500, 0]
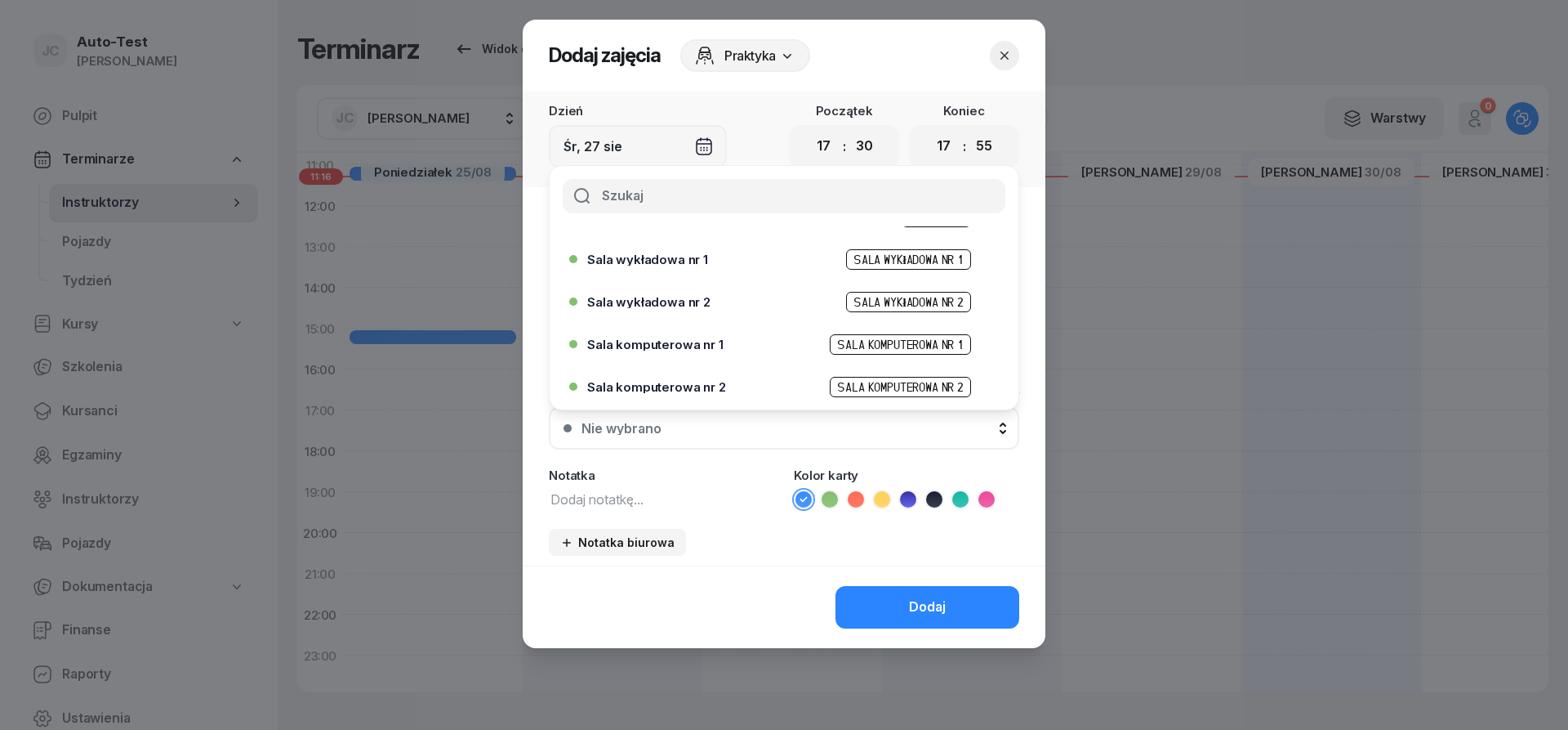
click at [714, 389] on span "Sala komputerowa nr 2" at bounding box center [656, 386] width 139 height 12
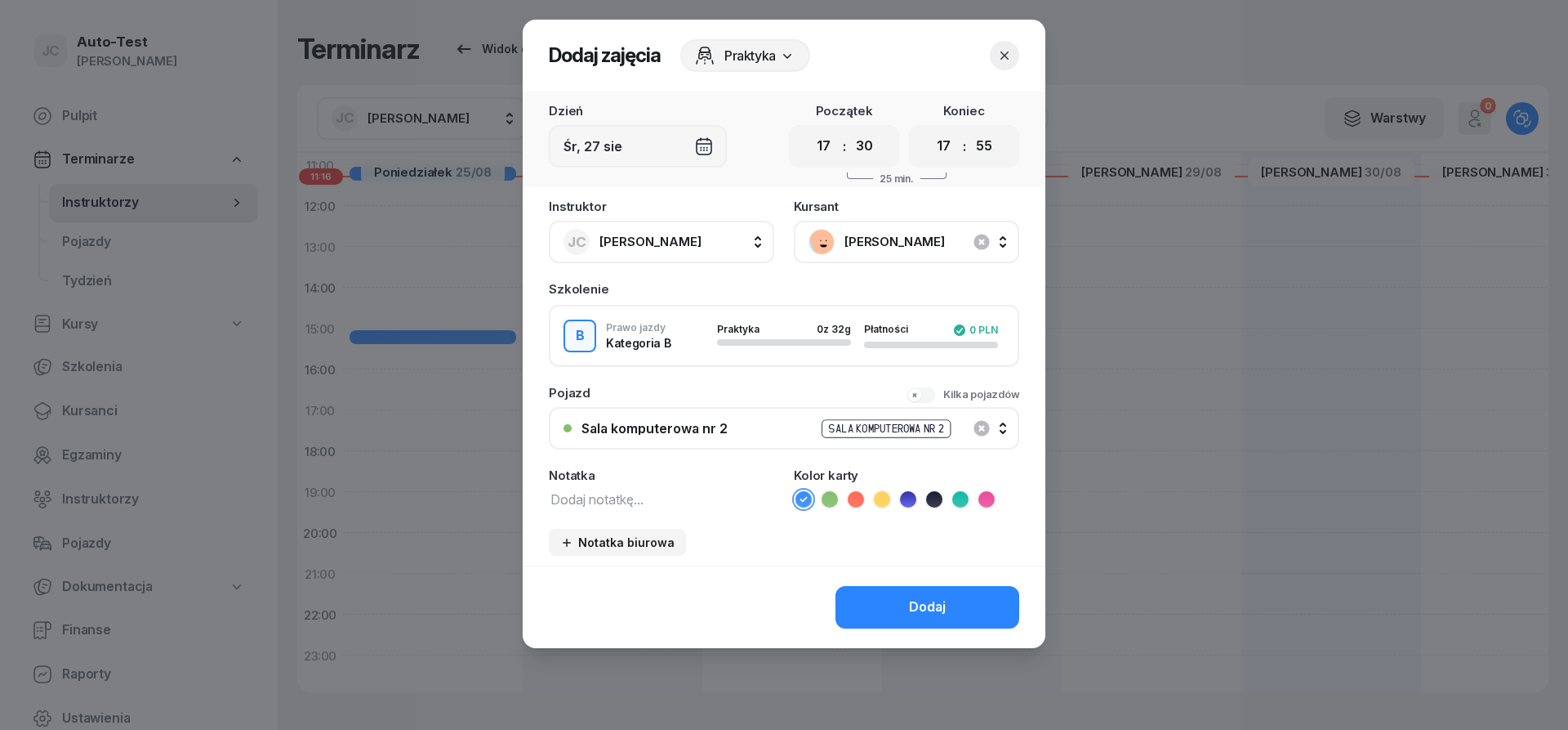
drag, startPoint x: 884, startPoint y: 577, endPoint x: 886, endPoint y: 593, distance: 16.1
click at [884, 578] on div "Dodaj" at bounding box center [784, 606] width 523 height 83
click at [887, 593] on button "Dodaj" at bounding box center [927, 606] width 184 height 43
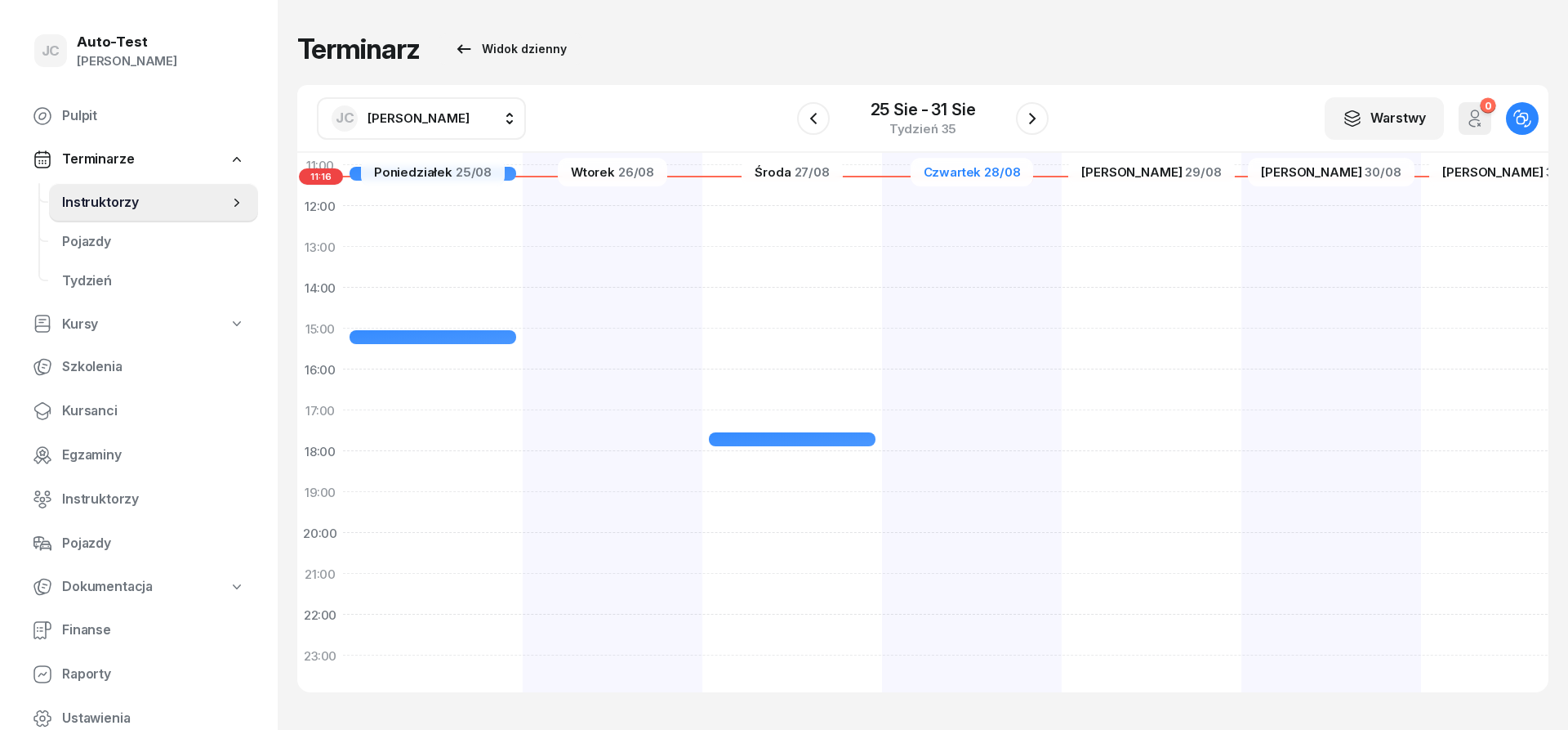
scroll to position [295, 0]
